Goal: Information Seeking & Learning: Check status

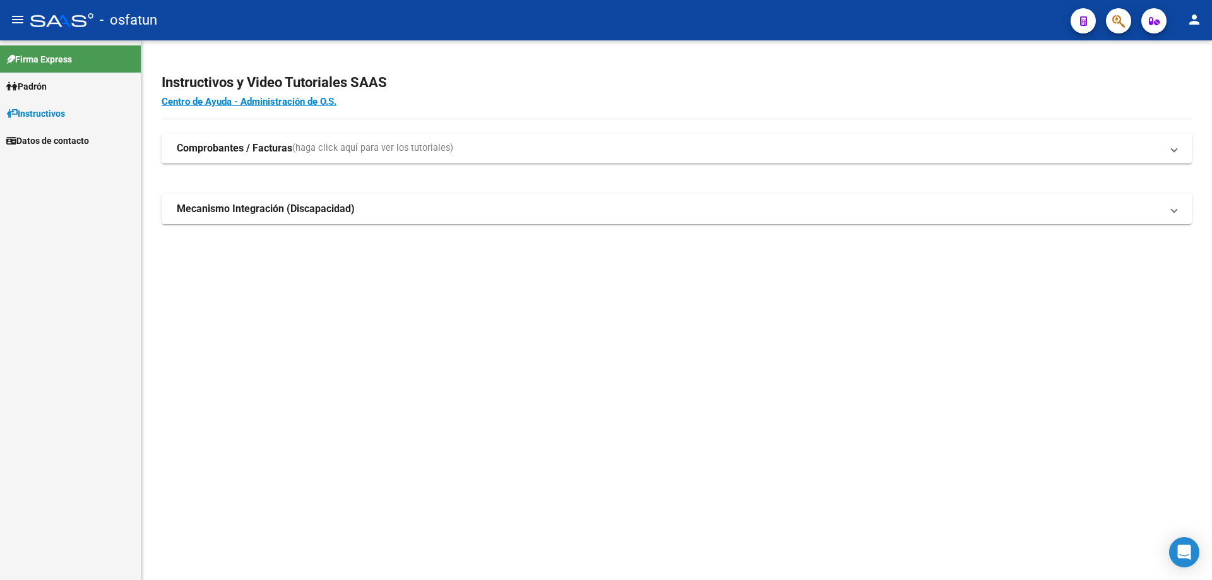
click at [44, 90] on span "Padrón" at bounding box center [26, 87] width 40 height 14
click at [56, 114] on link "Análisis Afiliado" at bounding box center [70, 113] width 141 height 27
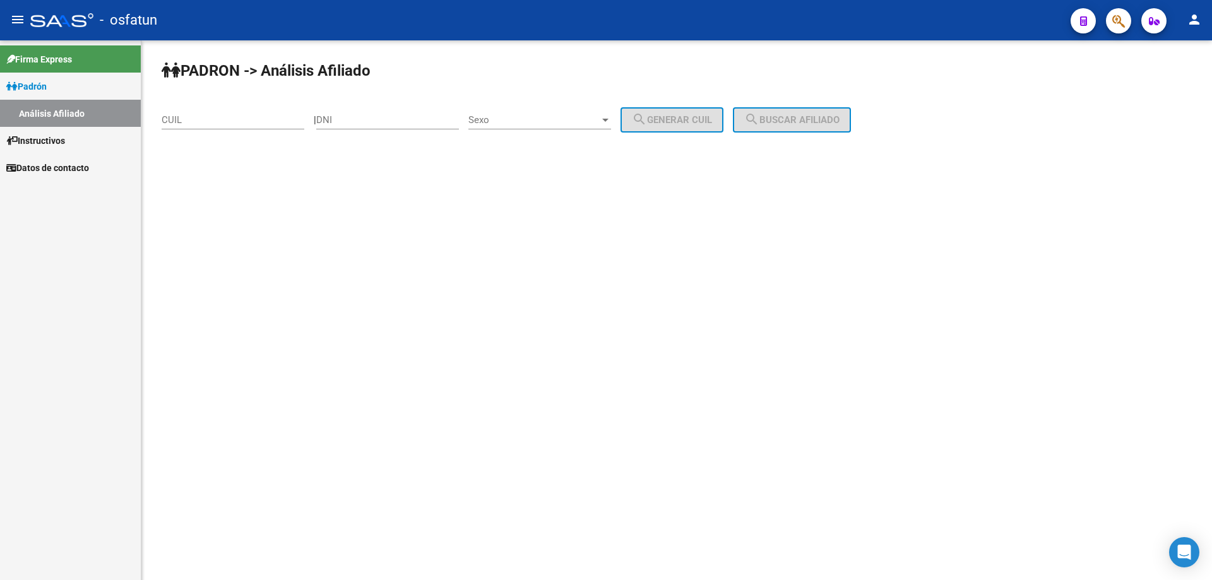
click at [236, 126] on div "CUIL" at bounding box center [233, 115] width 143 height 27
click at [237, 124] on input "20-38365840-4" at bounding box center [233, 119] width 143 height 11
click at [796, 126] on button "search Buscar afiliado" at bounding box center [792, 119] width 118 height 25
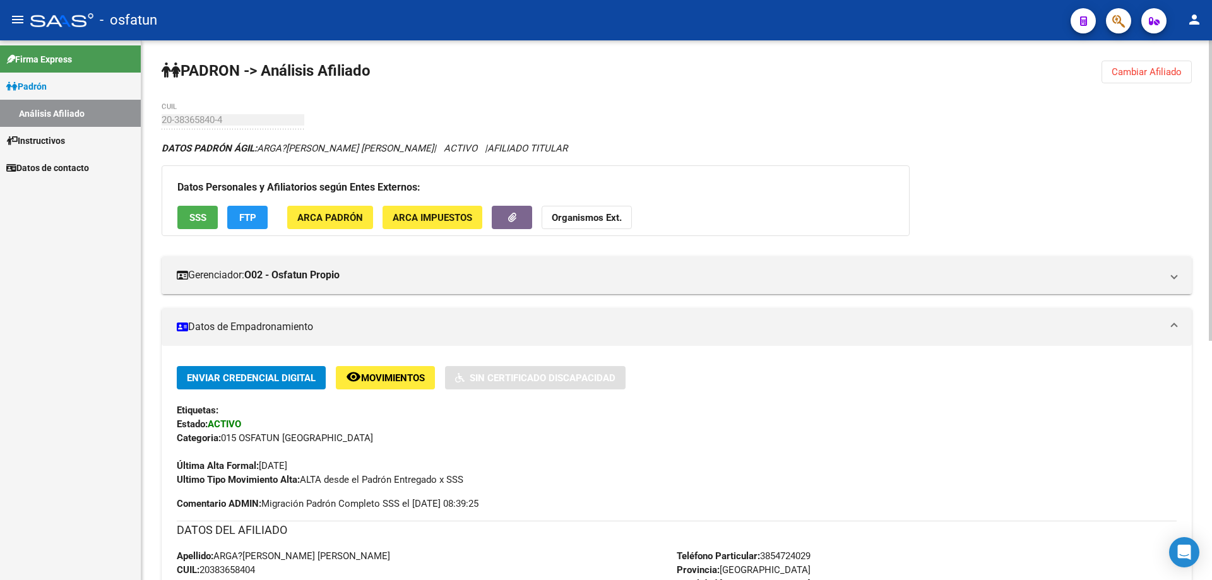
click at [617, 213] on strong "Organismos Ext." at bounding box center [587, 217] width 70 height 11
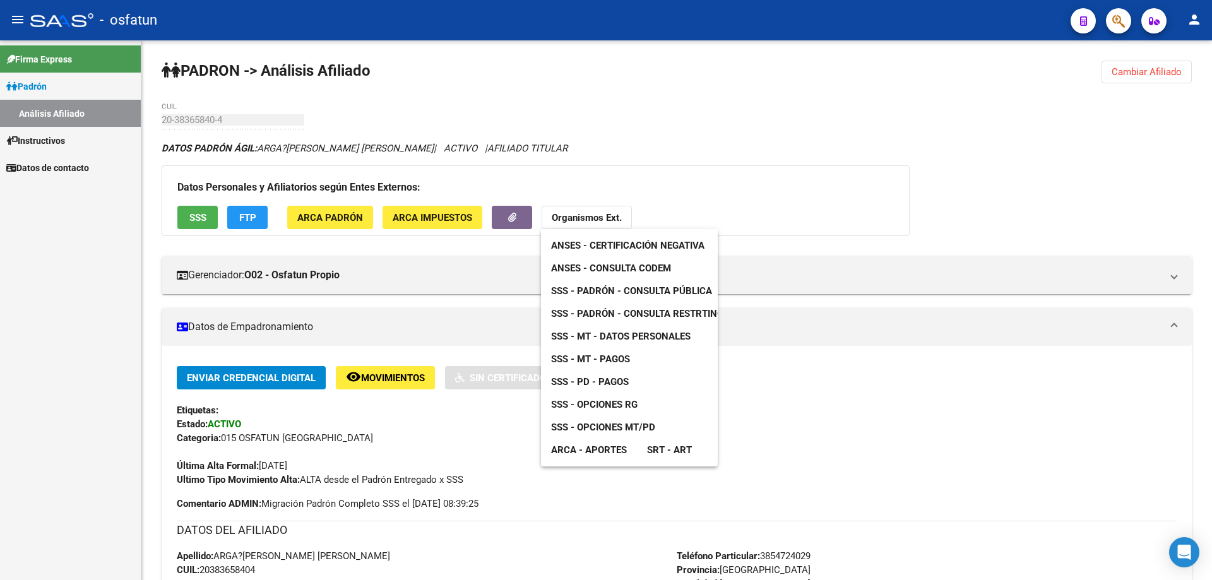
click at [619, 243] on span "ANSES - Certificación Negativa" at bounding box center [627, 245] width 153 height 11
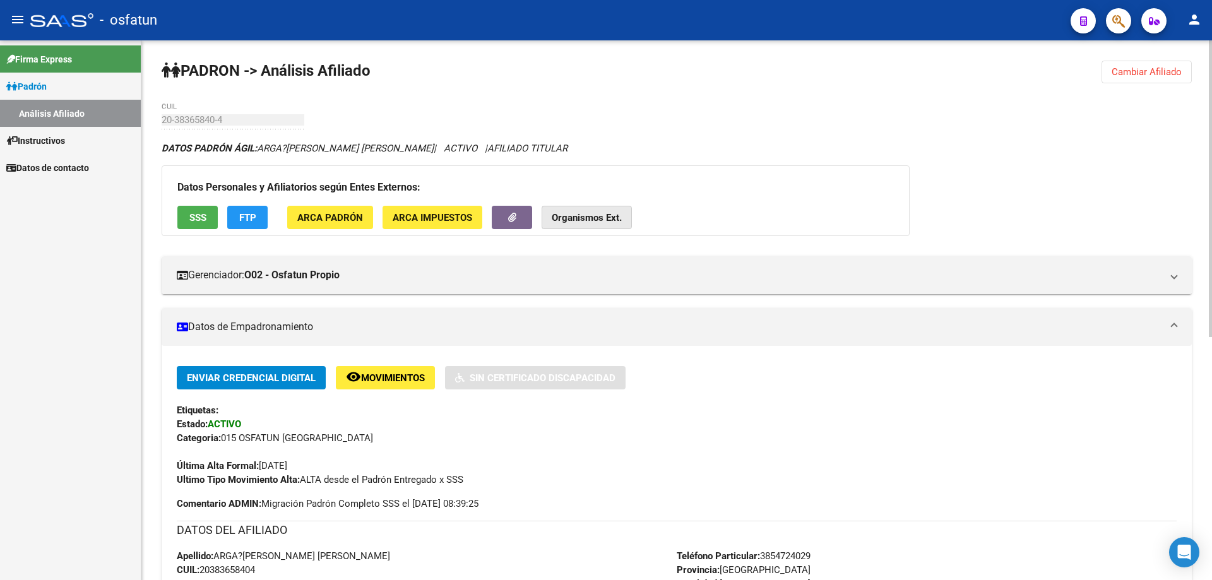
click at [595, 220] on strong "Organismos Ext." at bounding box center [587, 217] width 70 height 11
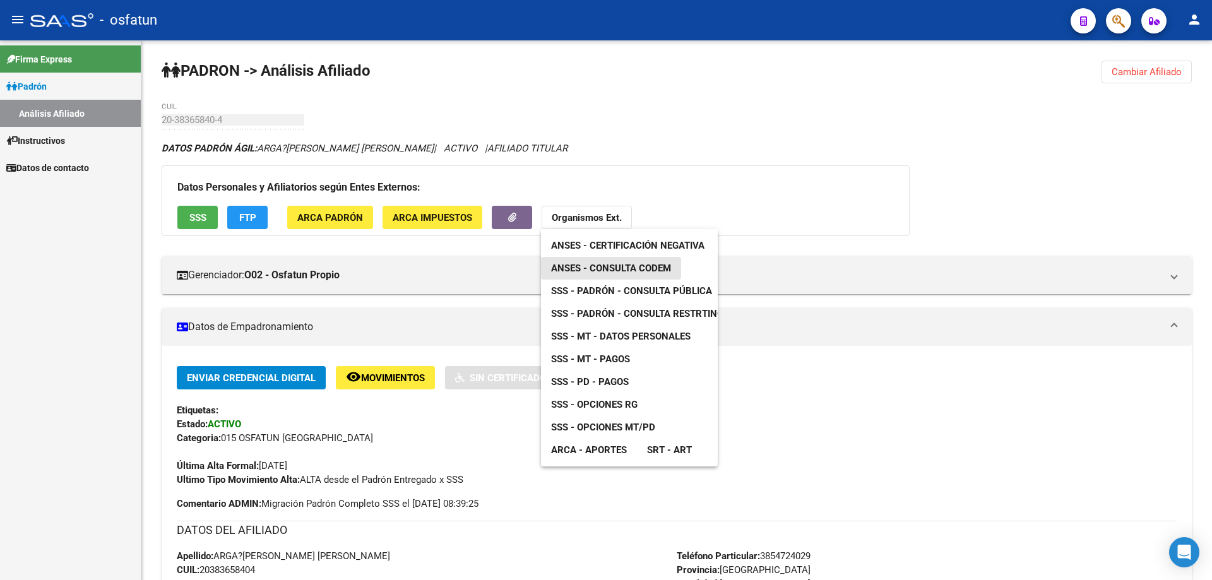
click at [607, 266] on span "ANSES - Consulta CODEM" at bounding box center [611, 268] width 120 height 11
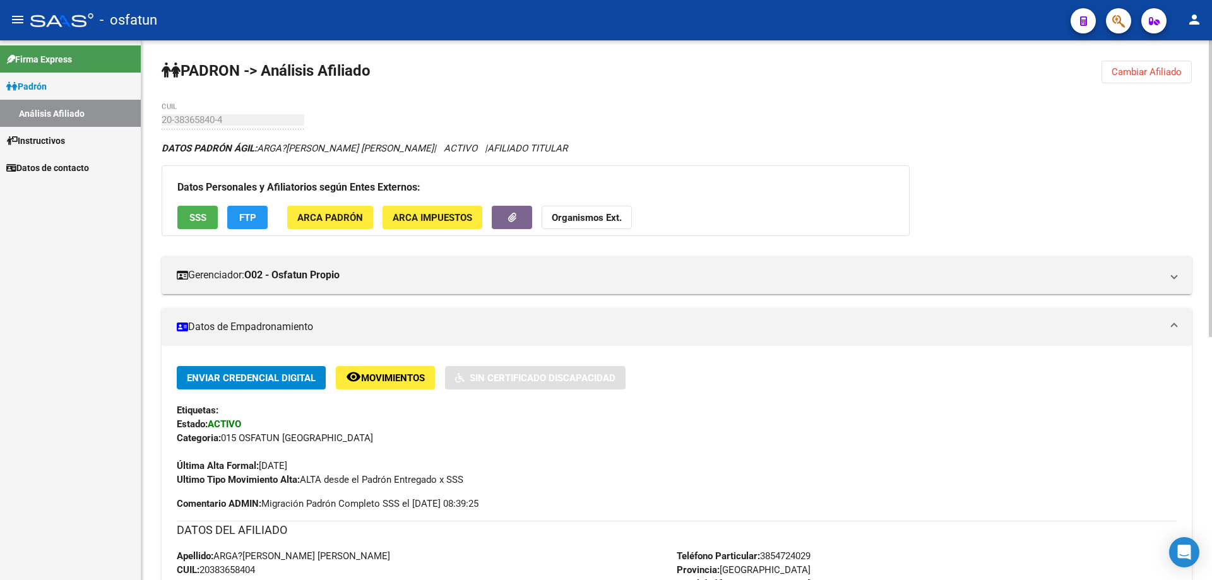
click at [581, 222] on strong "Organismos Ext." at bounding box center [587, 217] width 70 height 11
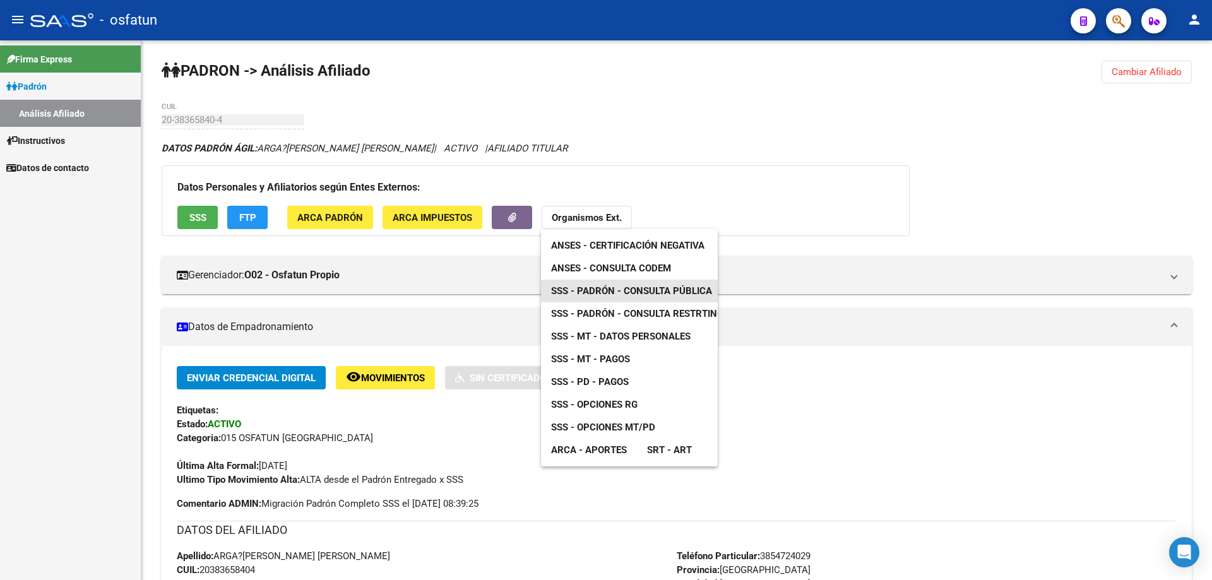
click at [607, 296] on span "SSS - Padrón - Consulta Pública" at bounding box center [631, 290] width 161 height 11
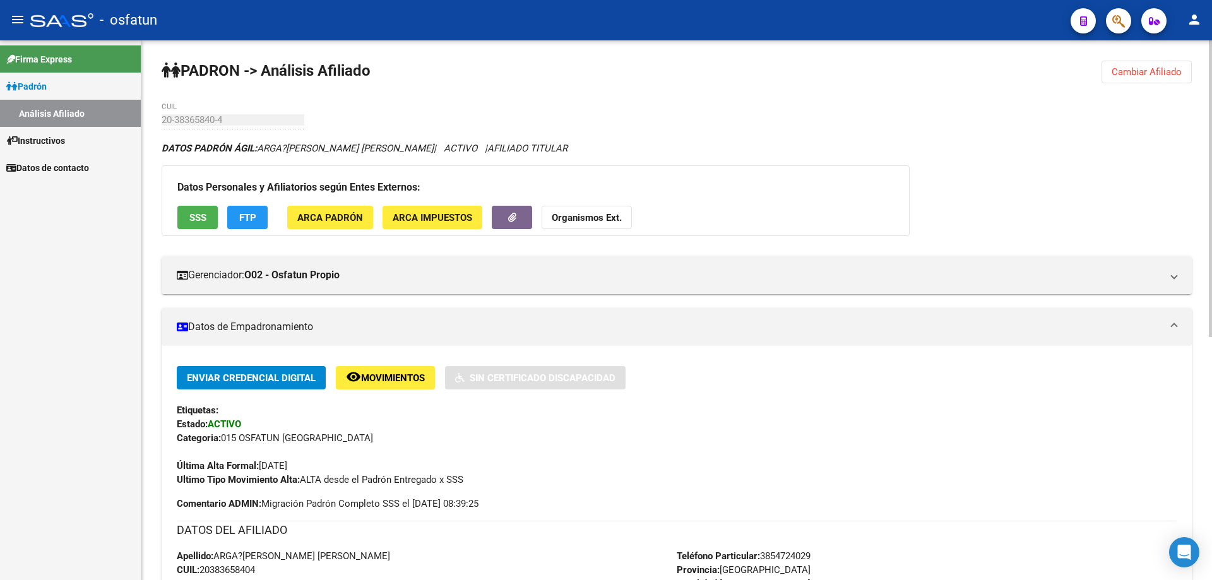
click at [596, 219] on strong "Organismos Ext." at bounding box center [587, 217] width 70 height 11
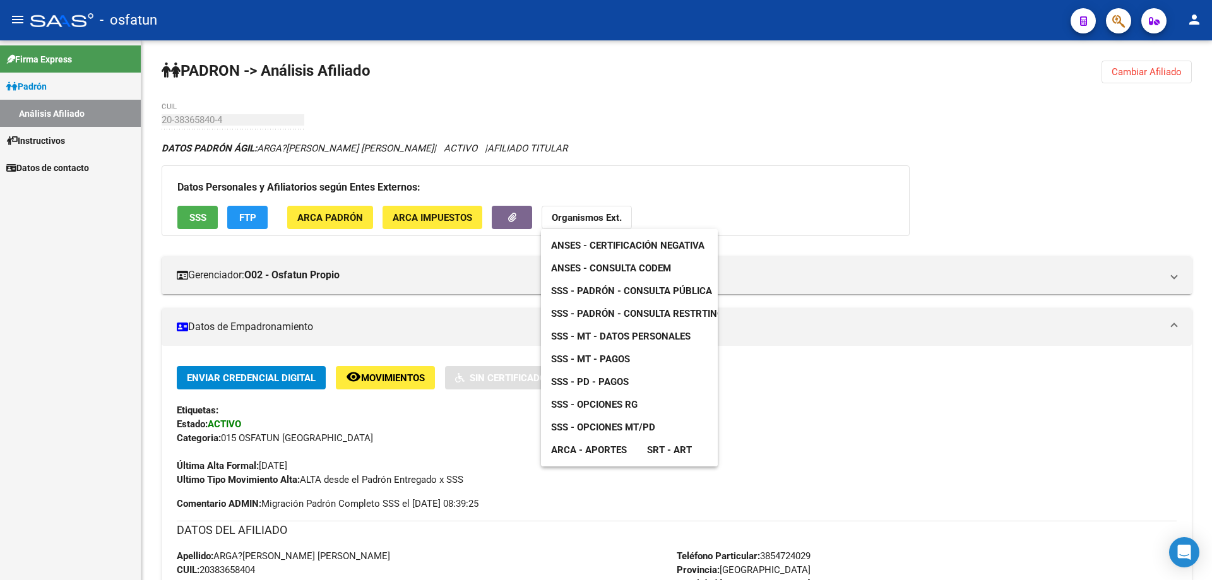
click at [605, 429] on span "SSS - Opciones MT/PD" at bounding box center [603, 427] width 104 height 11
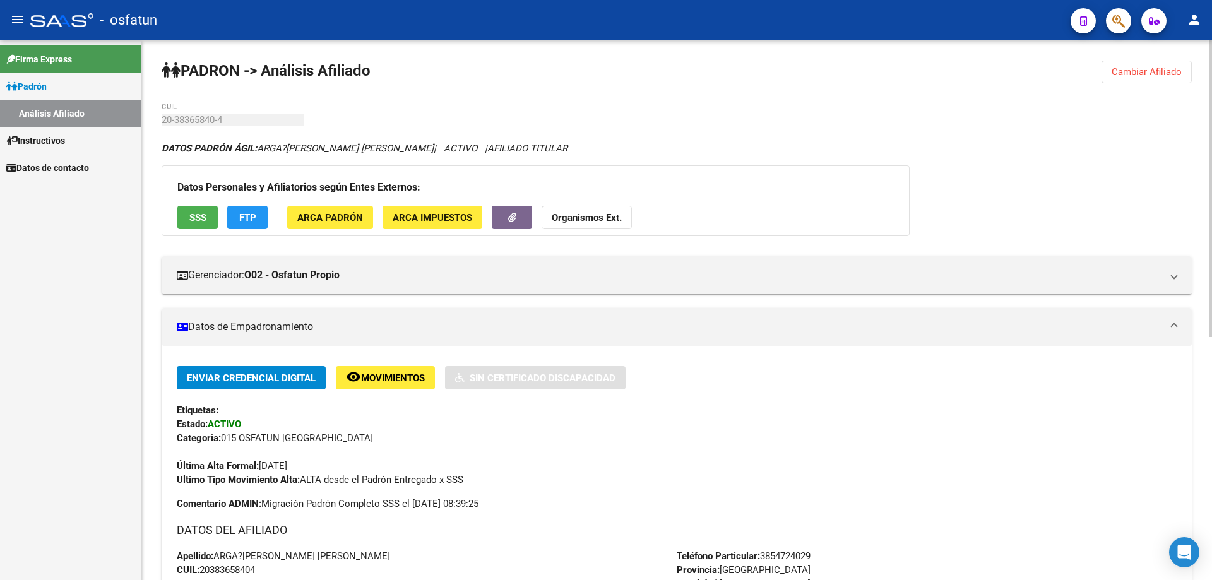
click at [1148, 75] on span "Cambiar Afiliado" at bounding box center [1147, 71] width 70 height 11
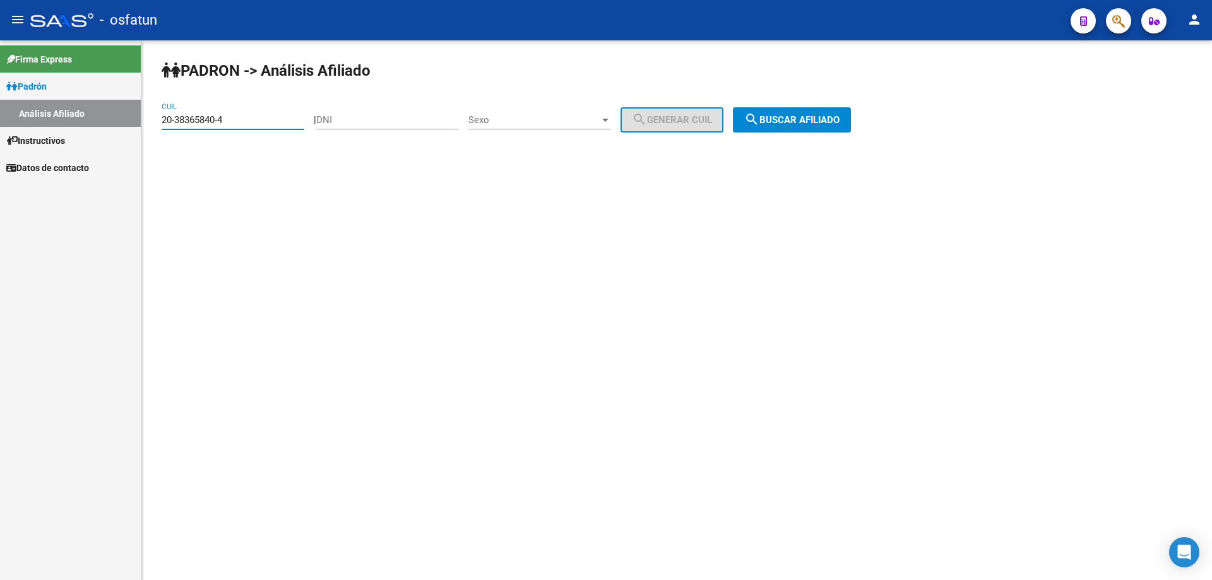
click at [251, 123] on input "20-38365840-4" at bounding box center [233, 119] width 143 height 11
type input "27-55345438-2"
click at [817, 123] on span "search Buscar afiliado" at bounding box center [792, 119] width 95 height 11
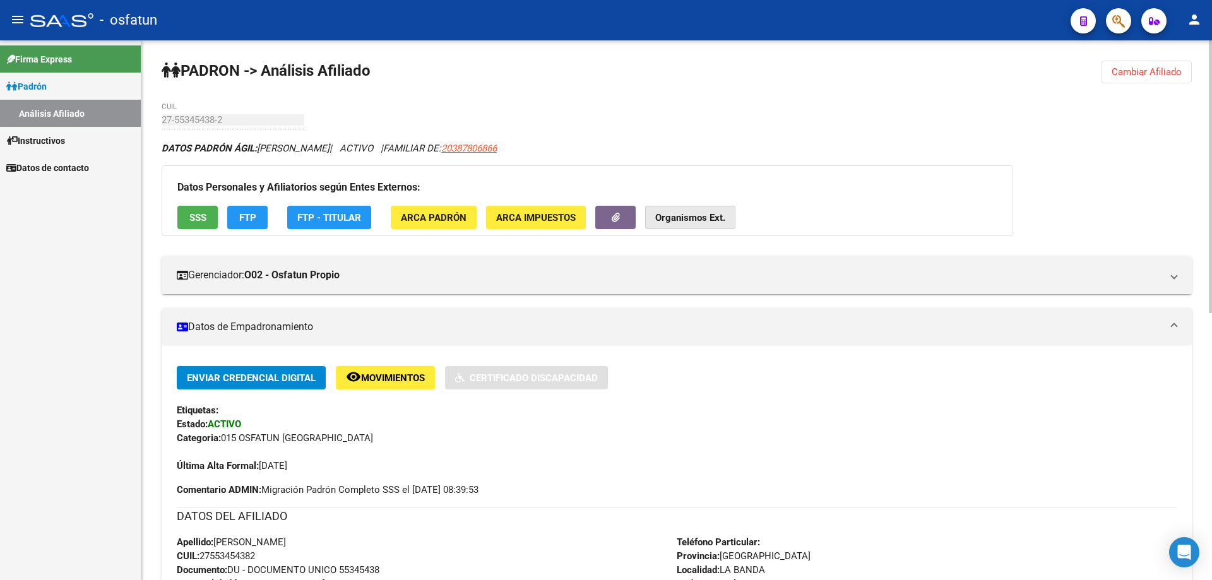
click at [693, 212] on strong "Organismos Ext." at bounding box center [690, 217] width 70 height 11
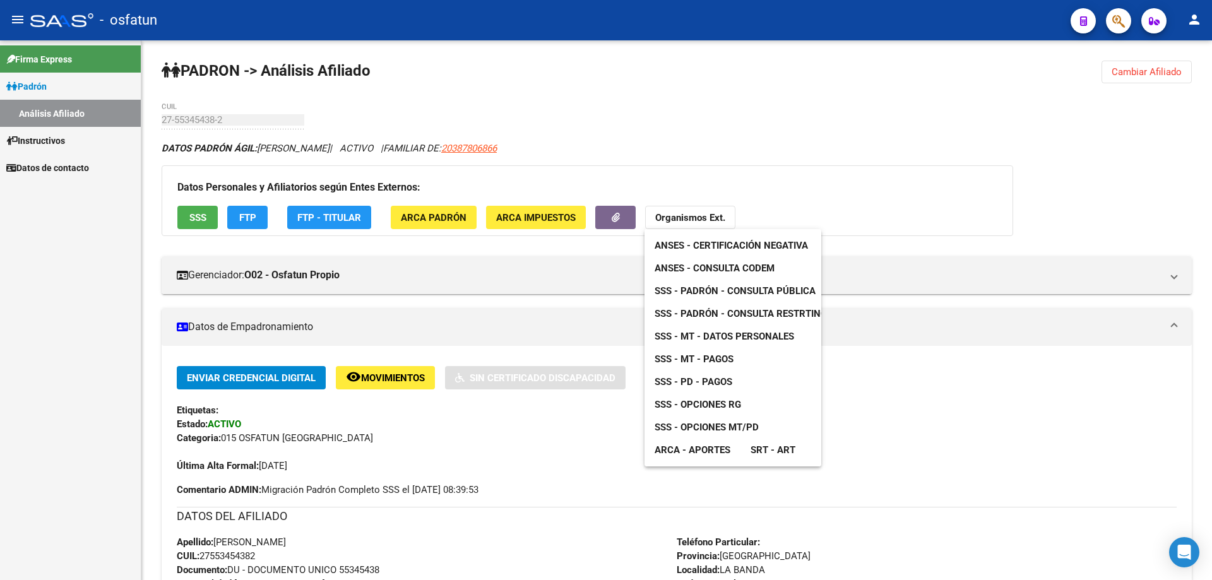
click at [698, 265] on span "ANSES - Consulta CODEM" at bounding box center [715, 268] width 120 height 11
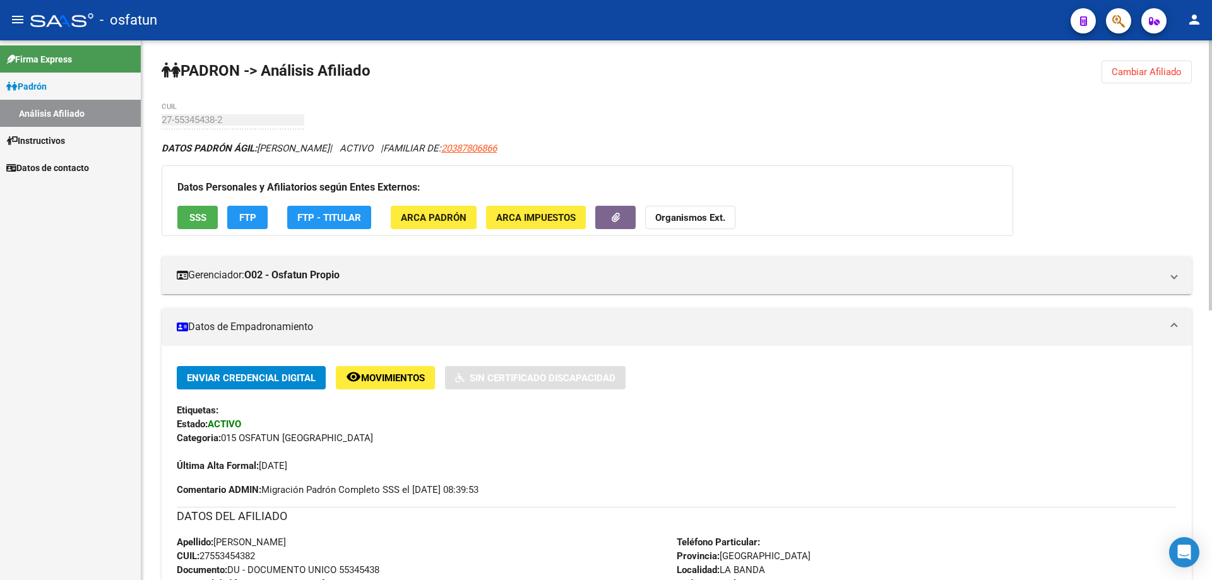
click at [672, 215] on strong "Organismos Ext." at bounding box center [690, 217] width 70 height 11
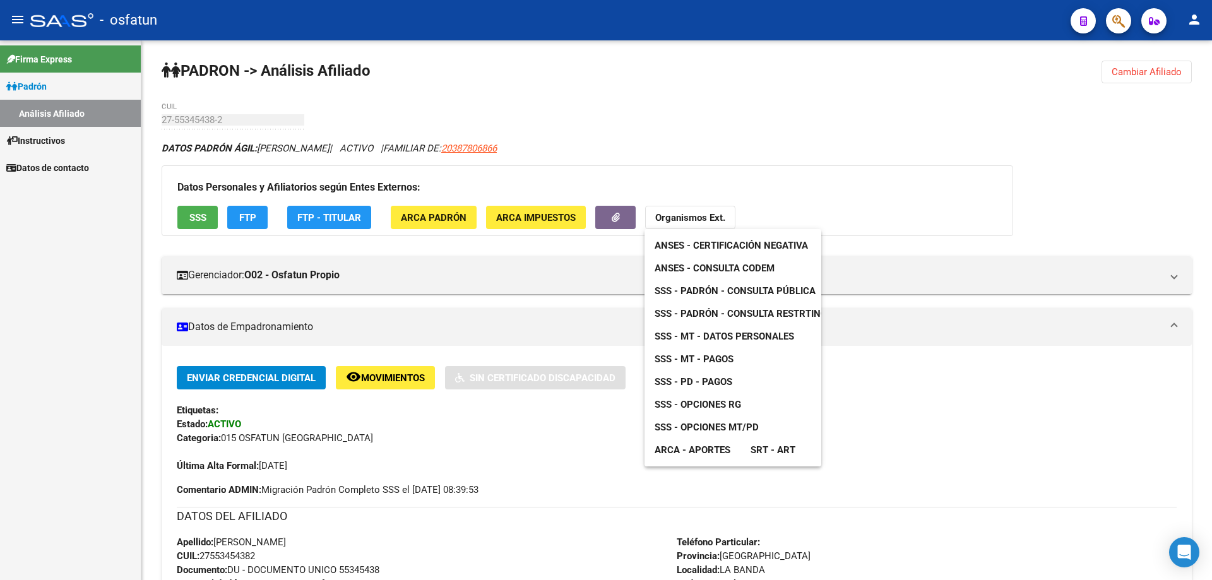
click at [683, 290] on span "SSS - Padrón - Consulta Pública" at bounding box center [735, 290] width 161 height 11
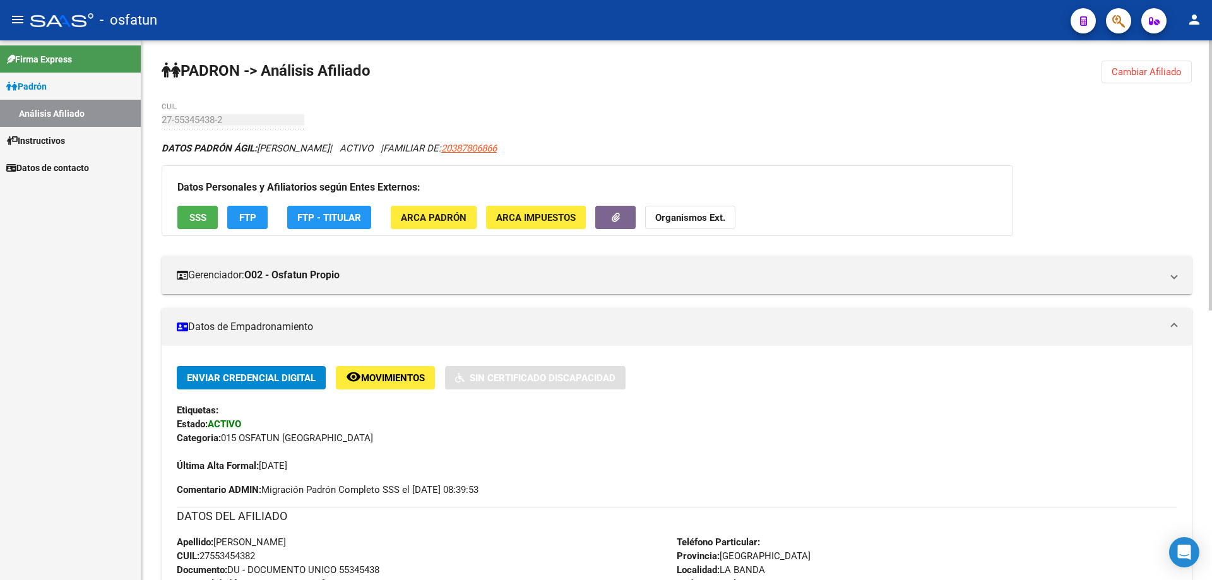
click at [705, 220] on strong "Organismos Ext." at bounding box center [690, 217] width 70 height 11
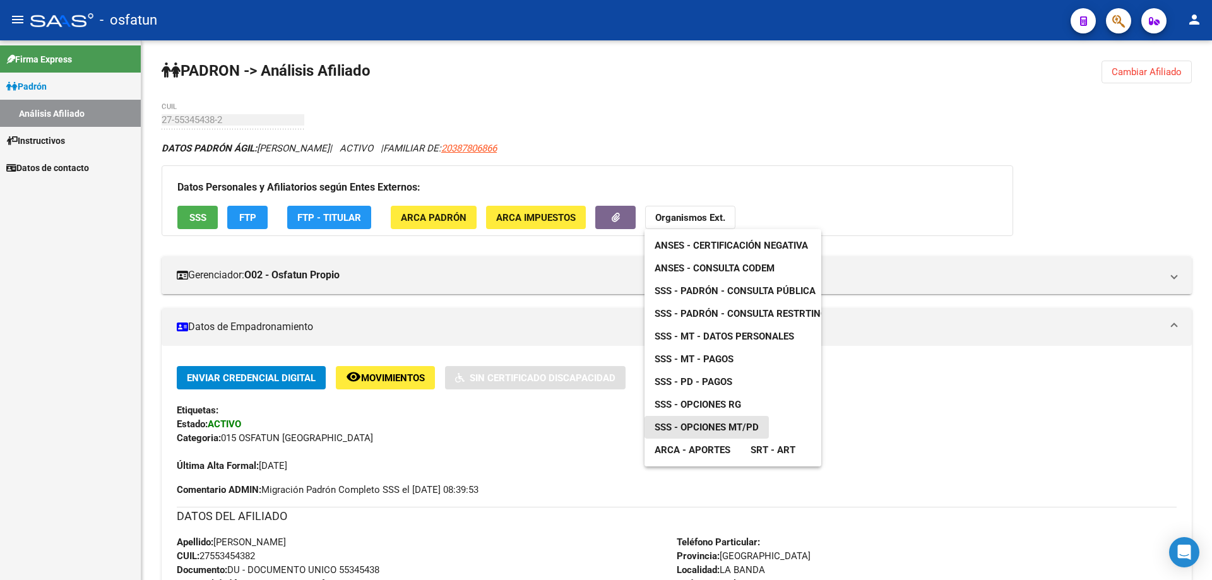
click at [708, 419] on link "SSS - Opciones MT/PD" at bounding box center [707, 427] width 124 height 23
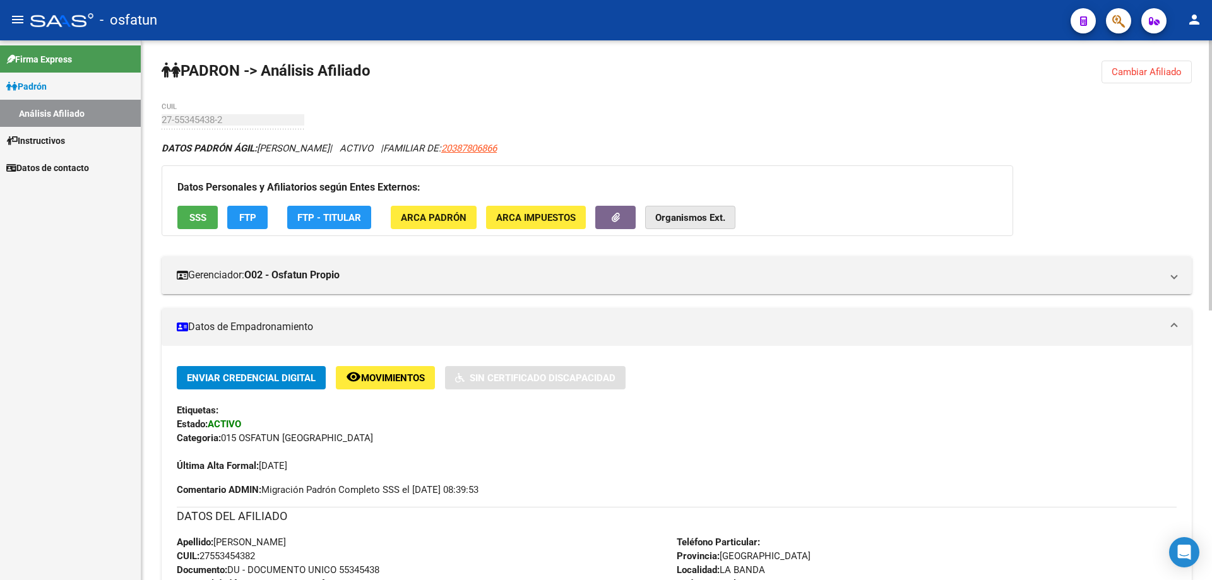
click at [720, 220] on strong "Organismos Ext." at bounding box center [690, 217] width 70 height 11
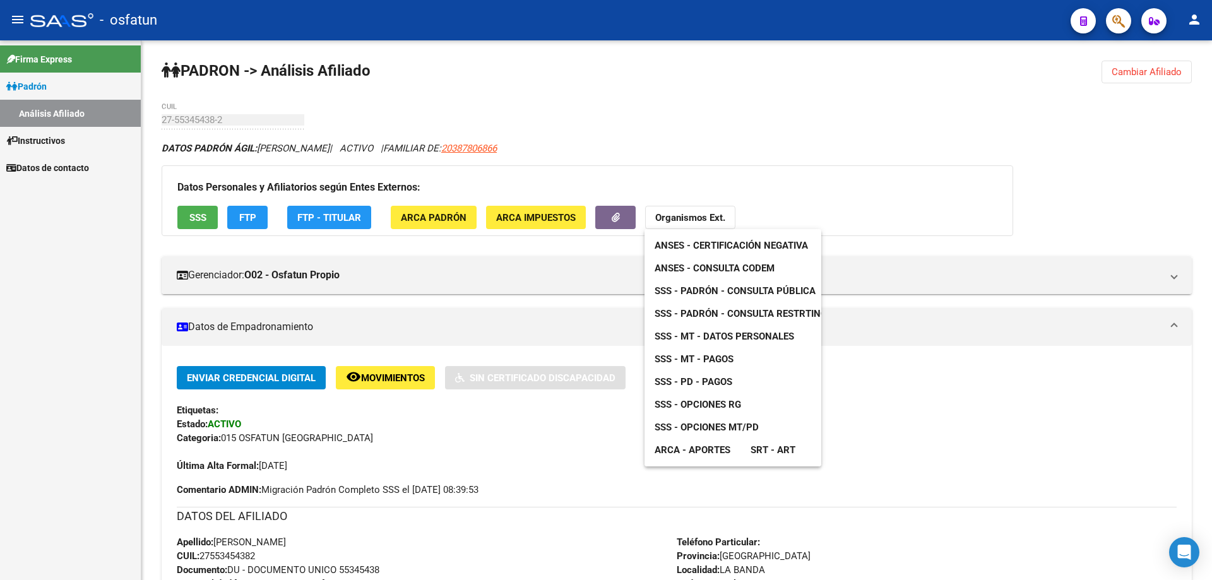
click at [657, 453] on span "ARCA - Aportes" at bounding box center [693, 450] width 76 height 11
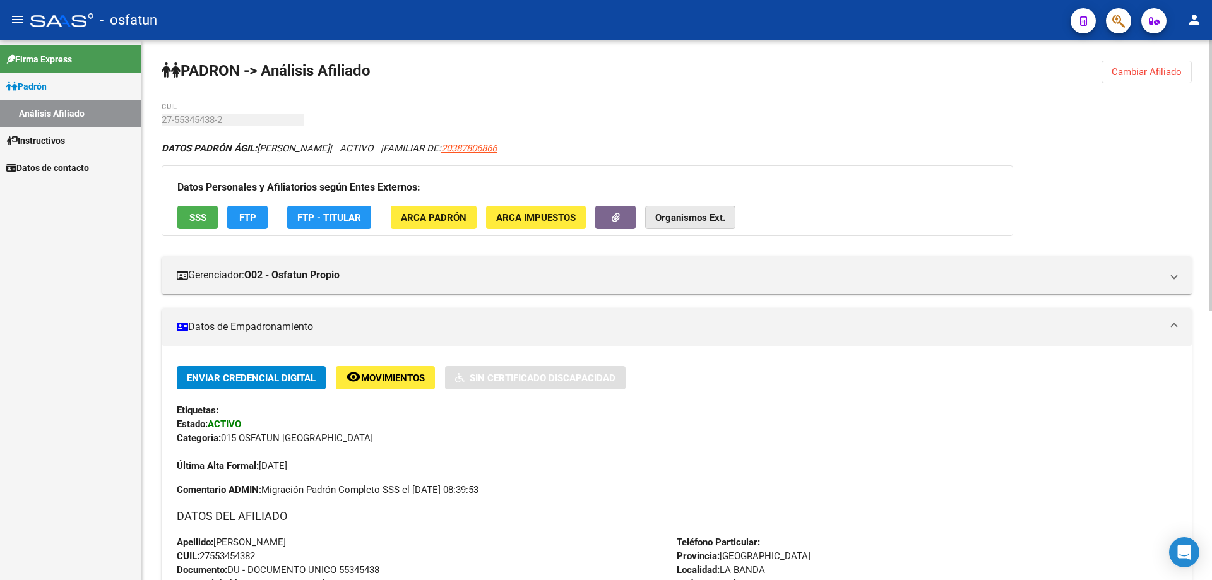
click at [657, 216] on strong "Organismos Ext." at bounding box center [690, 217] width 70 height 11
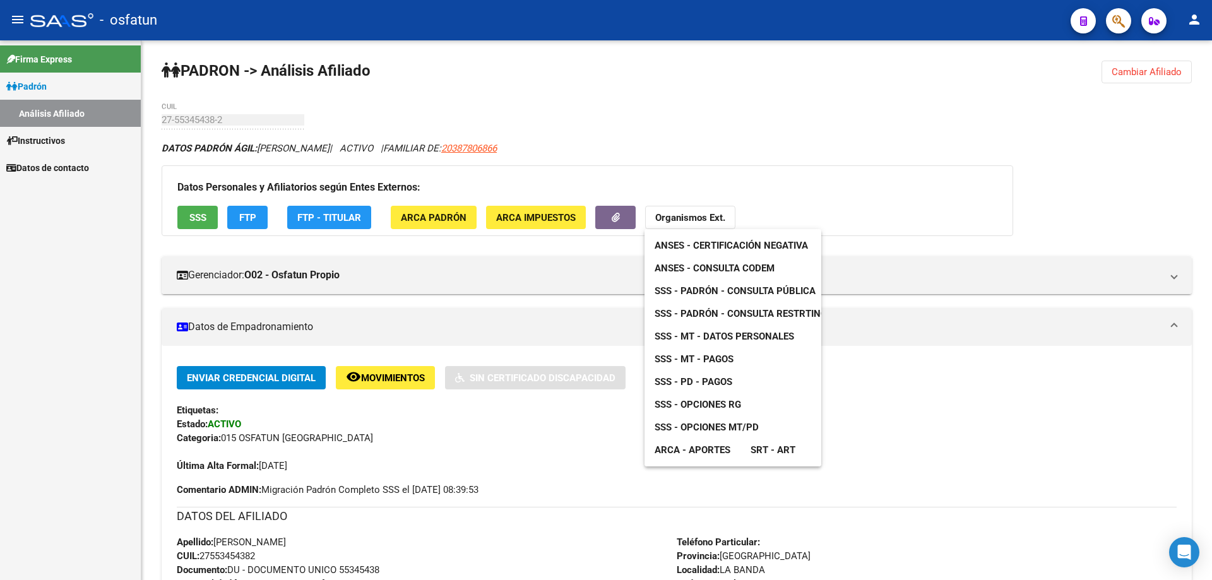
click at [741, 263] on span "ANSES - Consulta CODEM" at bounding box center [715, 268] width 120 height 11
